Goal: Contribute content: Contribute content

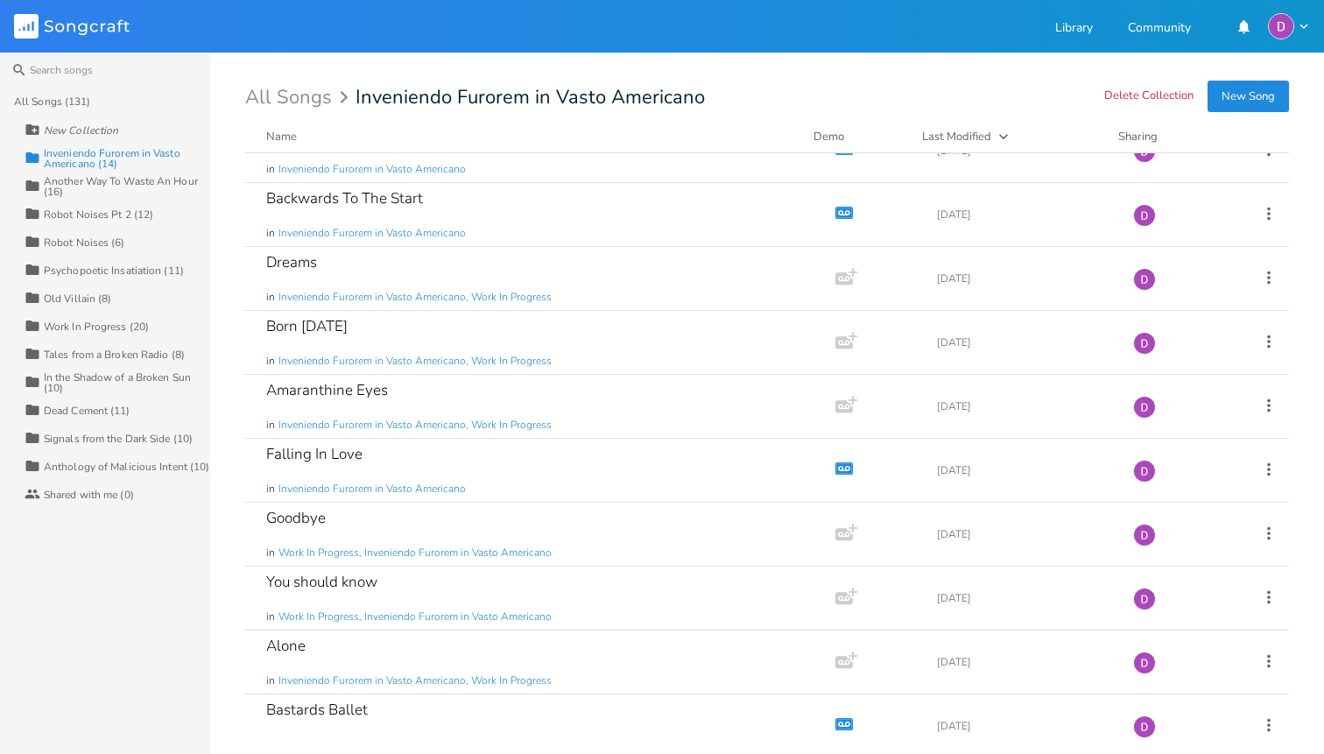
scroll to position [308, 0]
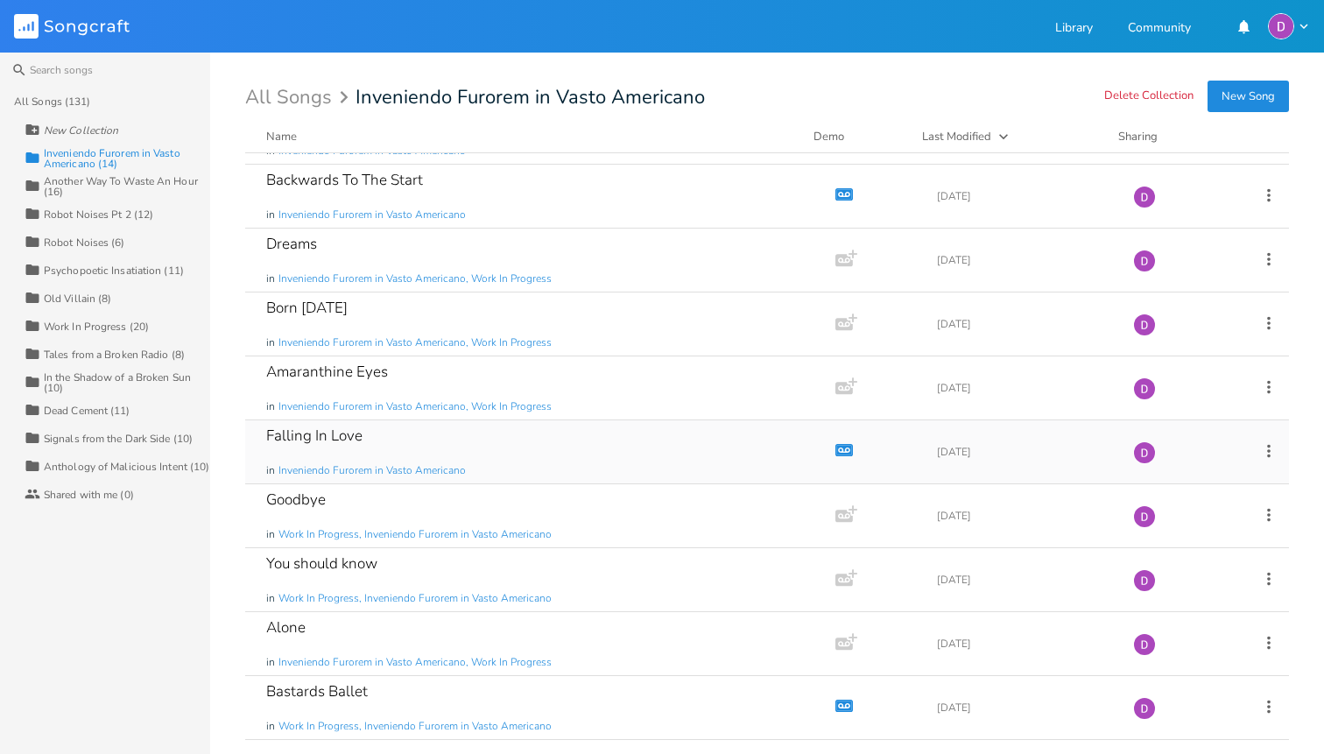
click at [402, 432] on div "Falling In Love in Inveniendo Furorem in Vasto Americano" at bounding box center [536, 451] width 541 height 63
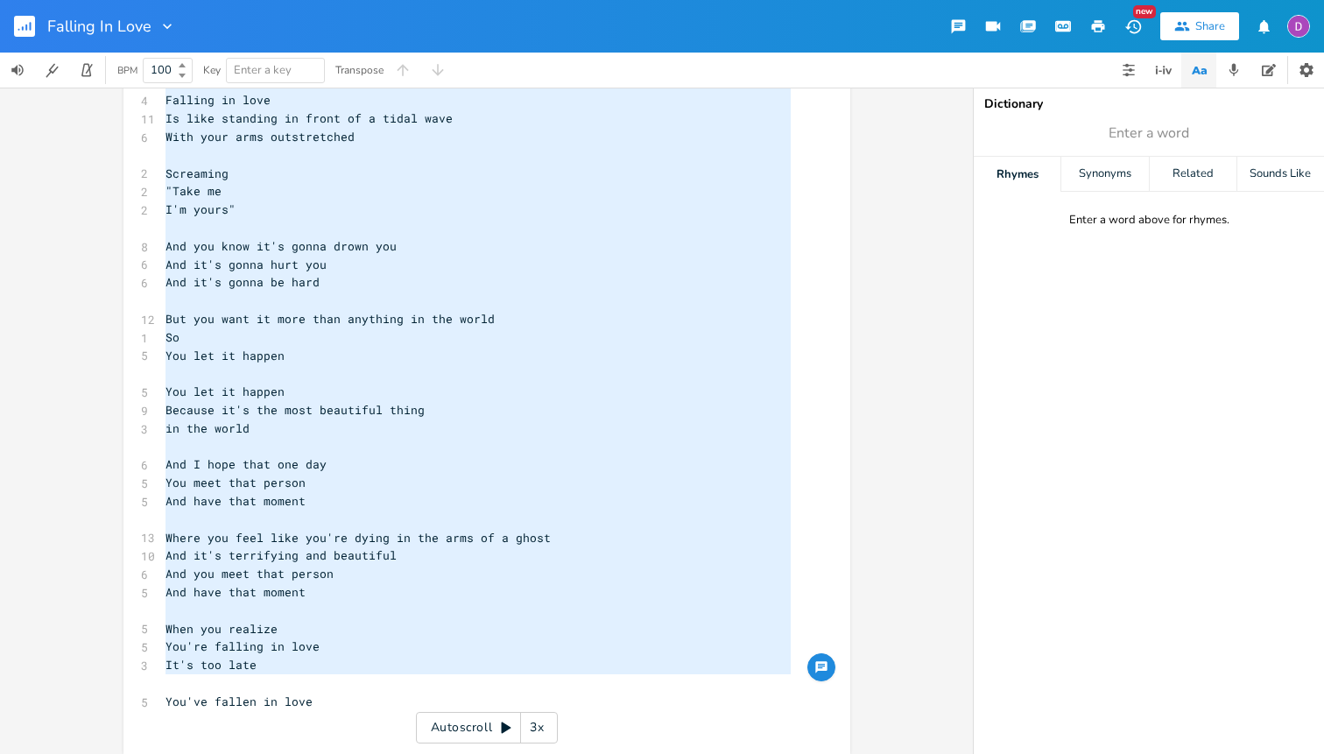
type textarea "Falling in love is a feeling you get Like when you fall off a mountain and brea…"
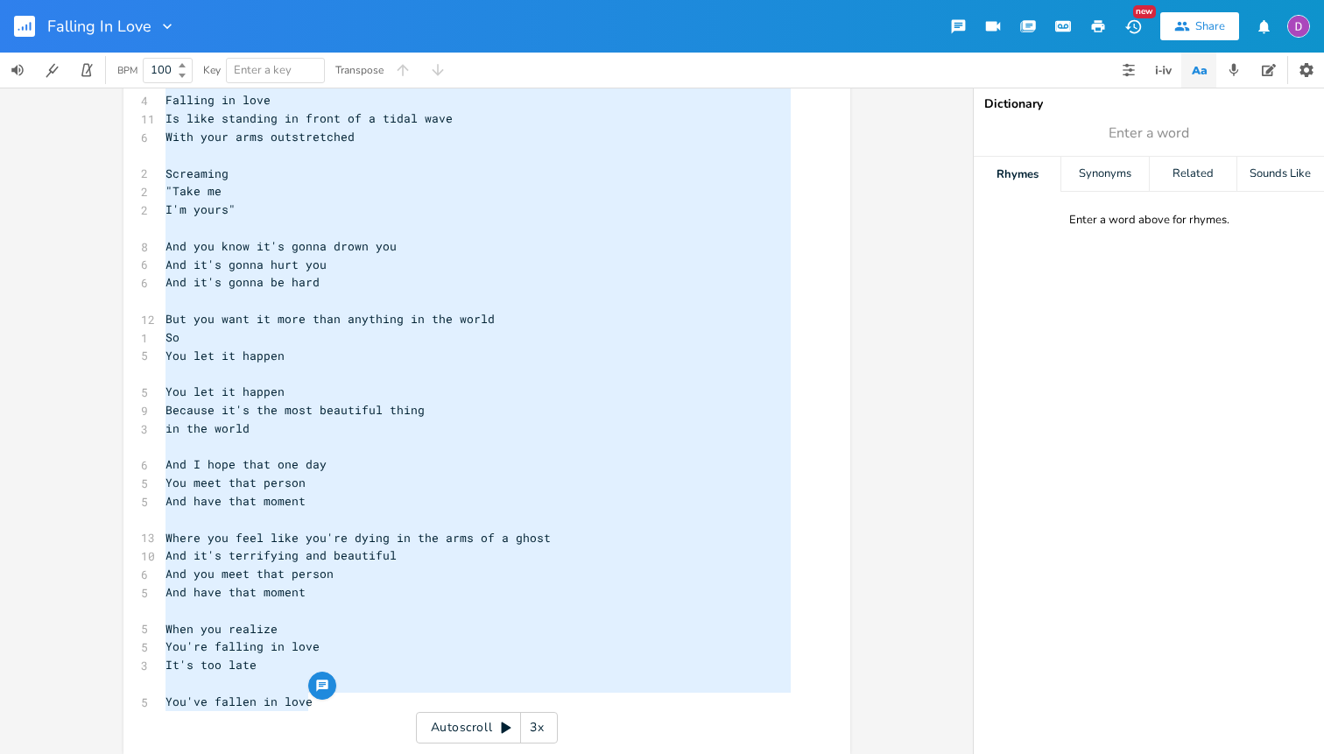
drag, startPoint x: 161, startPoint y: 156, endPoint x: 314, endPoint y: 700, distance: 565.1
click at [314, 700] on div "[Verse] 10 Falling in love is a feeling you get 12 Like when you fall off a mou…" at bounding box center [478, 73] width 632 height 1311
click at [26, 27] on icon "button" at bounding box center [26, 28] width 2 height 6
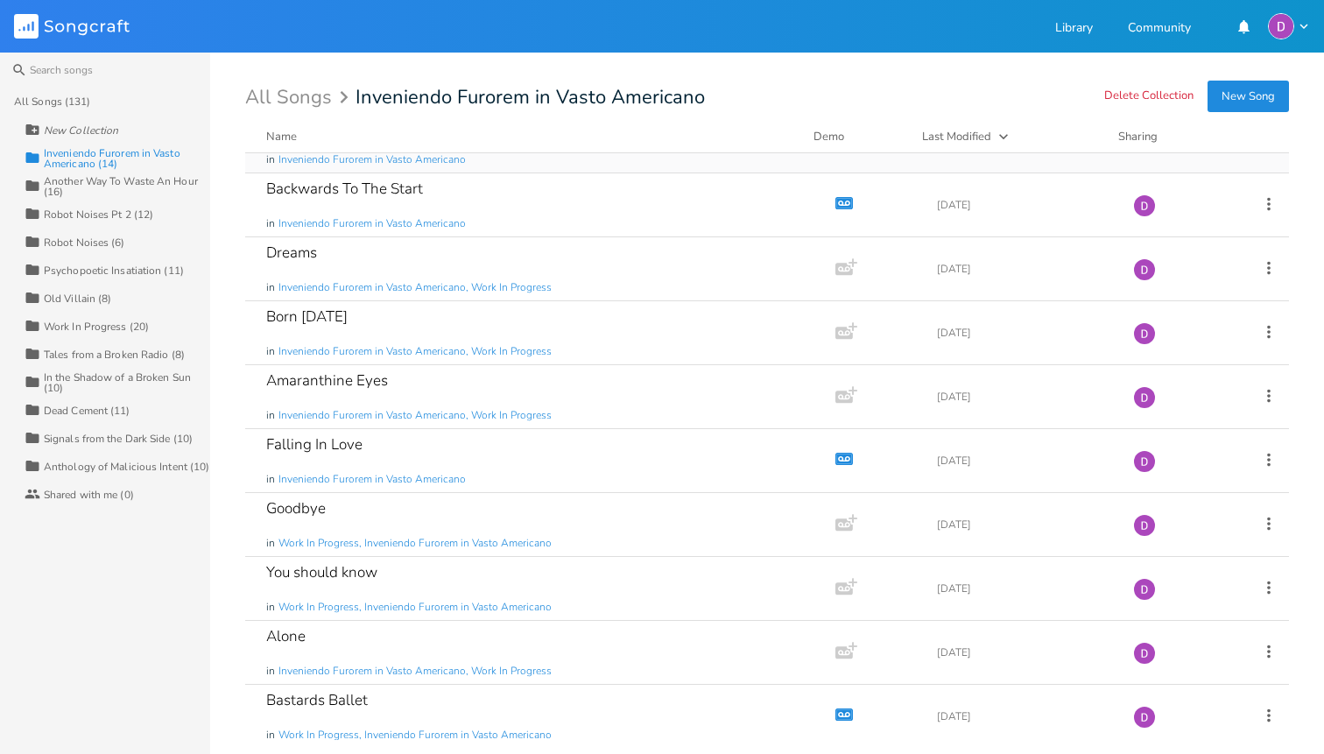
scroll to position [308, 0]
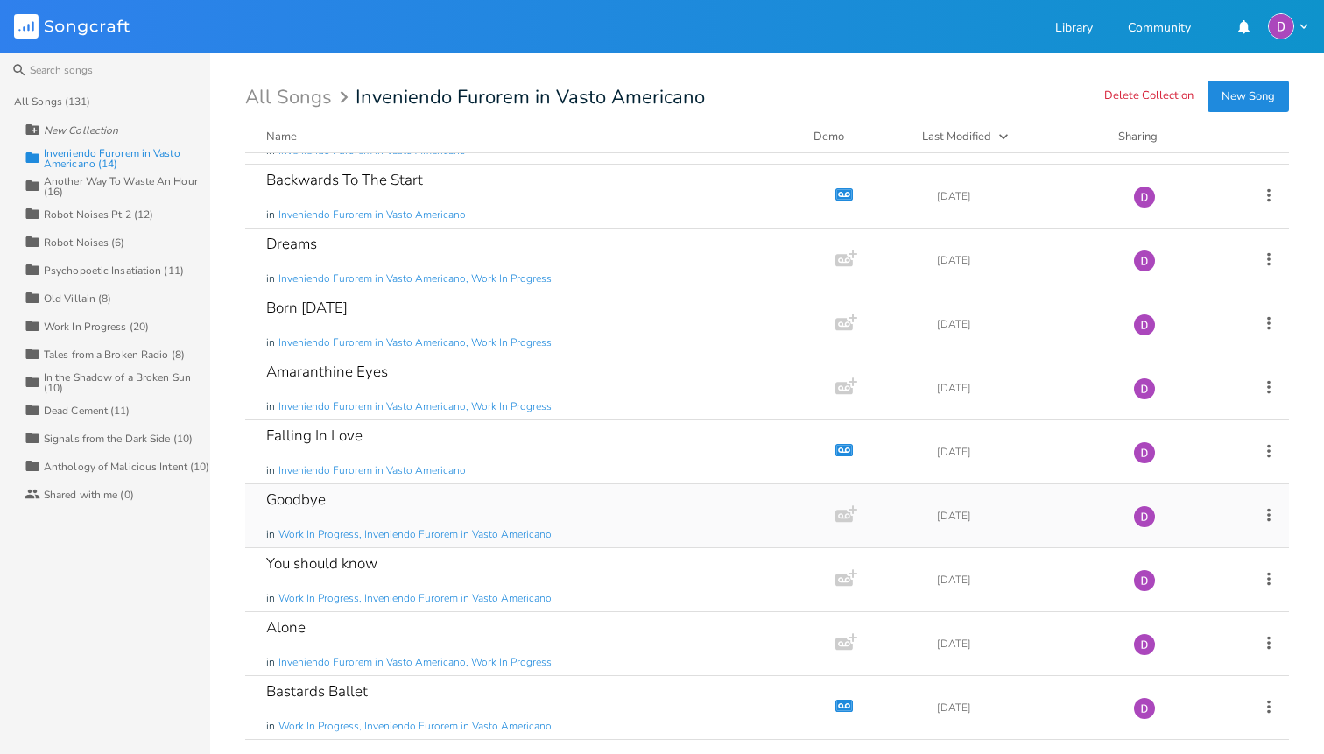
click at [373, 513] on div "Goodbye in Work In Progress, Inveniendo Furorem in Vasto Americano" at bounding box center [536, 515] width 541 height 63
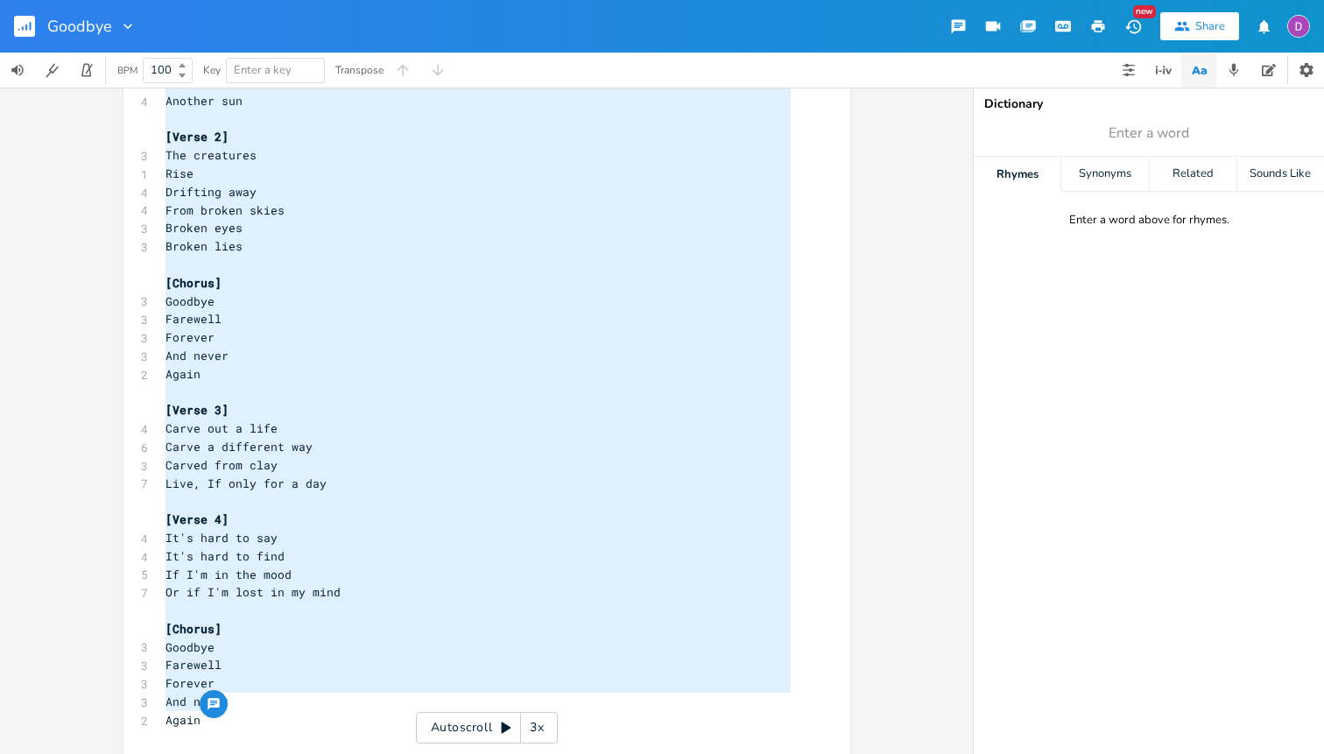
type textarea "[Verse 1] Dreamers Come Healers Run To another dimension Another sun [Verse 2] …"
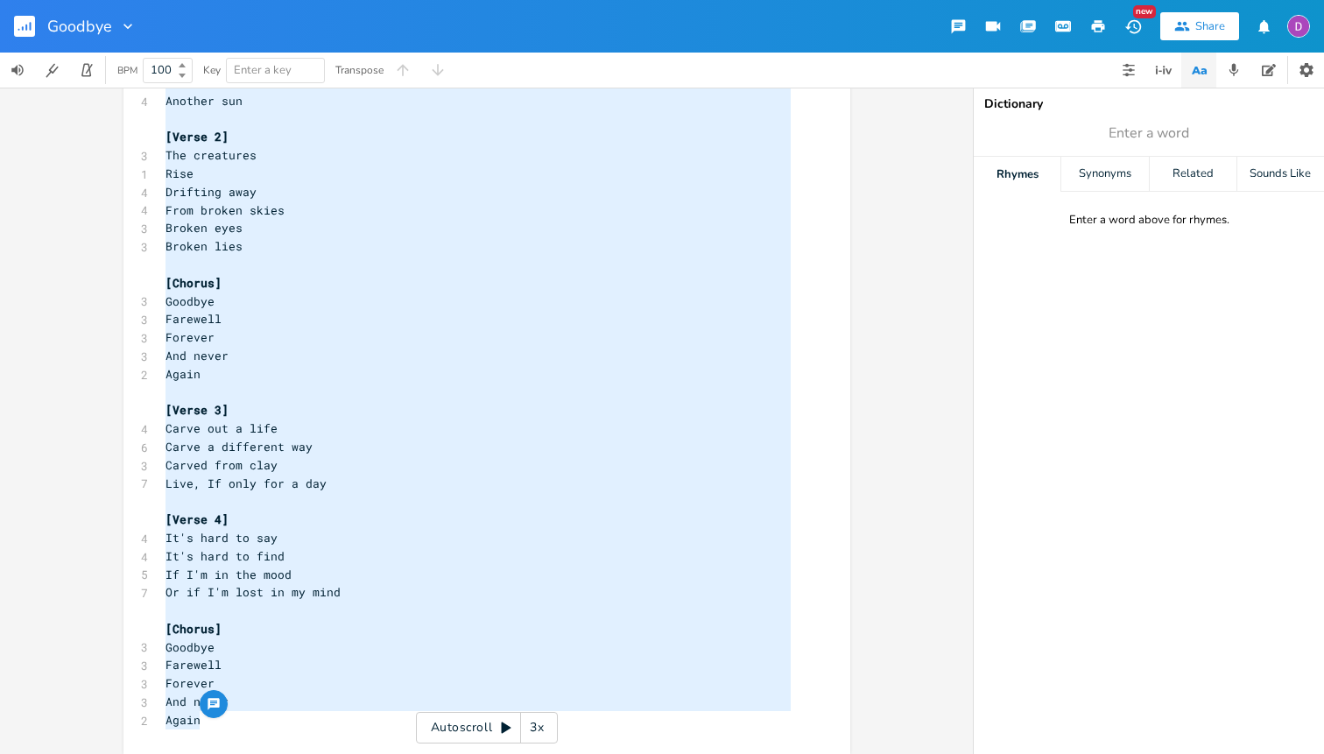
drag, startPoint x: 159, startPoint y: 137, endPoint x: 236, endPoint y: 729, distance: 597.1
click at [236, 729] on div "x [Verse 1] 2 Dreamers 1 Come 2 Healers 1 Run 7 To another dimension 4 Another …" at bounding box center [478, 356] width 632 height 754
